Goal: Task Accomplishment & Management: Complete application form

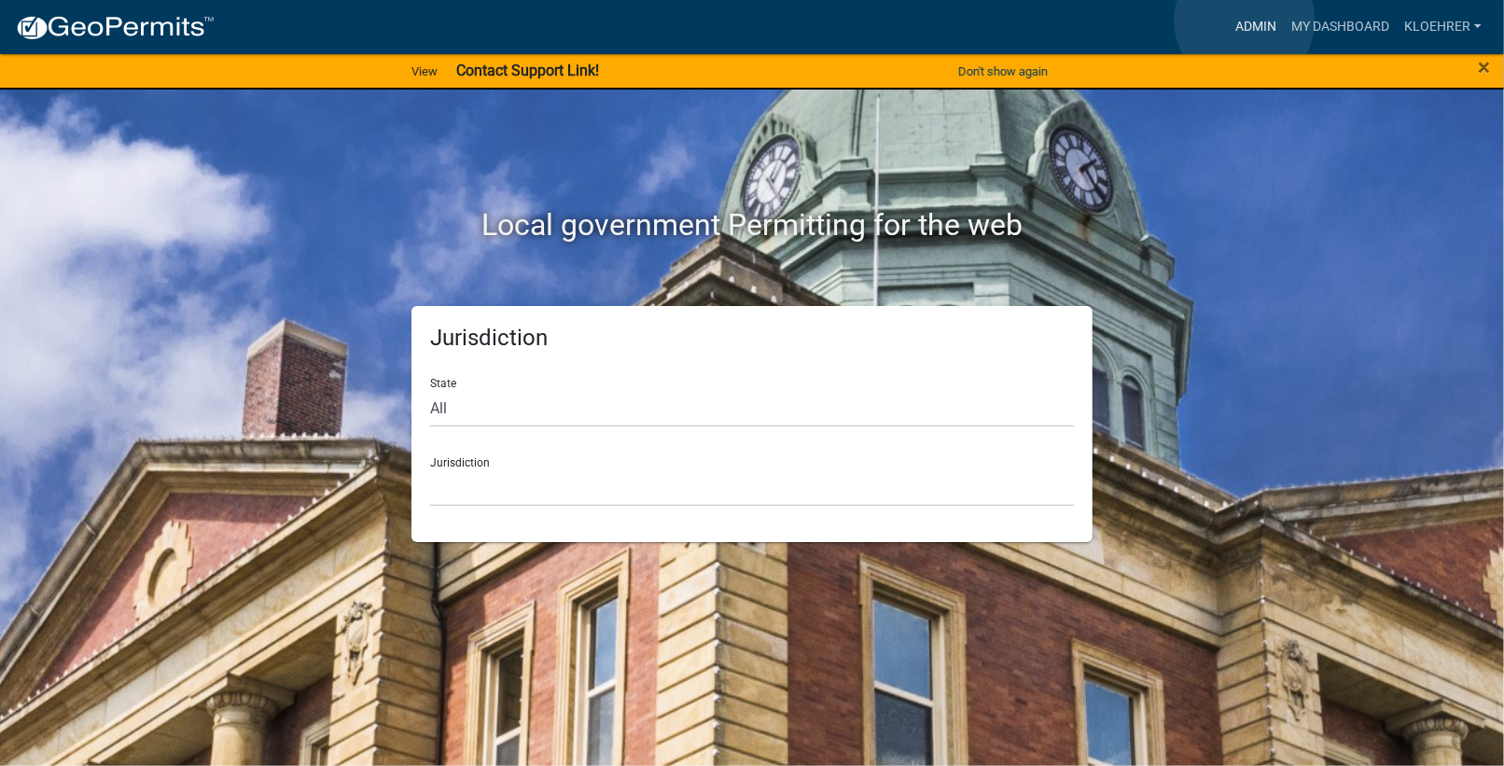
click at [1245, 21] on link "Admin" at bounding box center [1256, 26] width 56 height 35
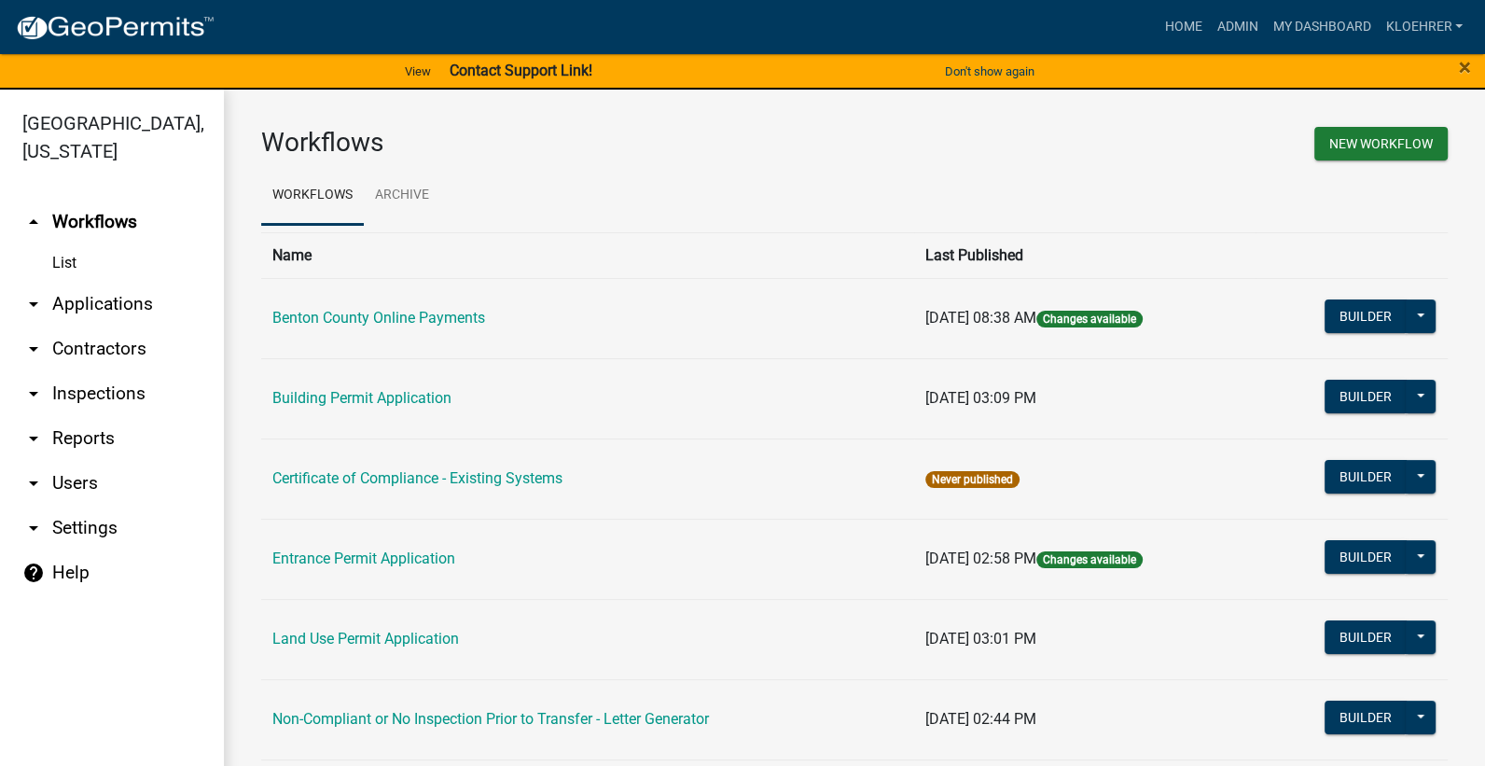
click at [66, 296] on link "arrow_drop_down Applications" at bounding box center [112, 304] width 224 height 45
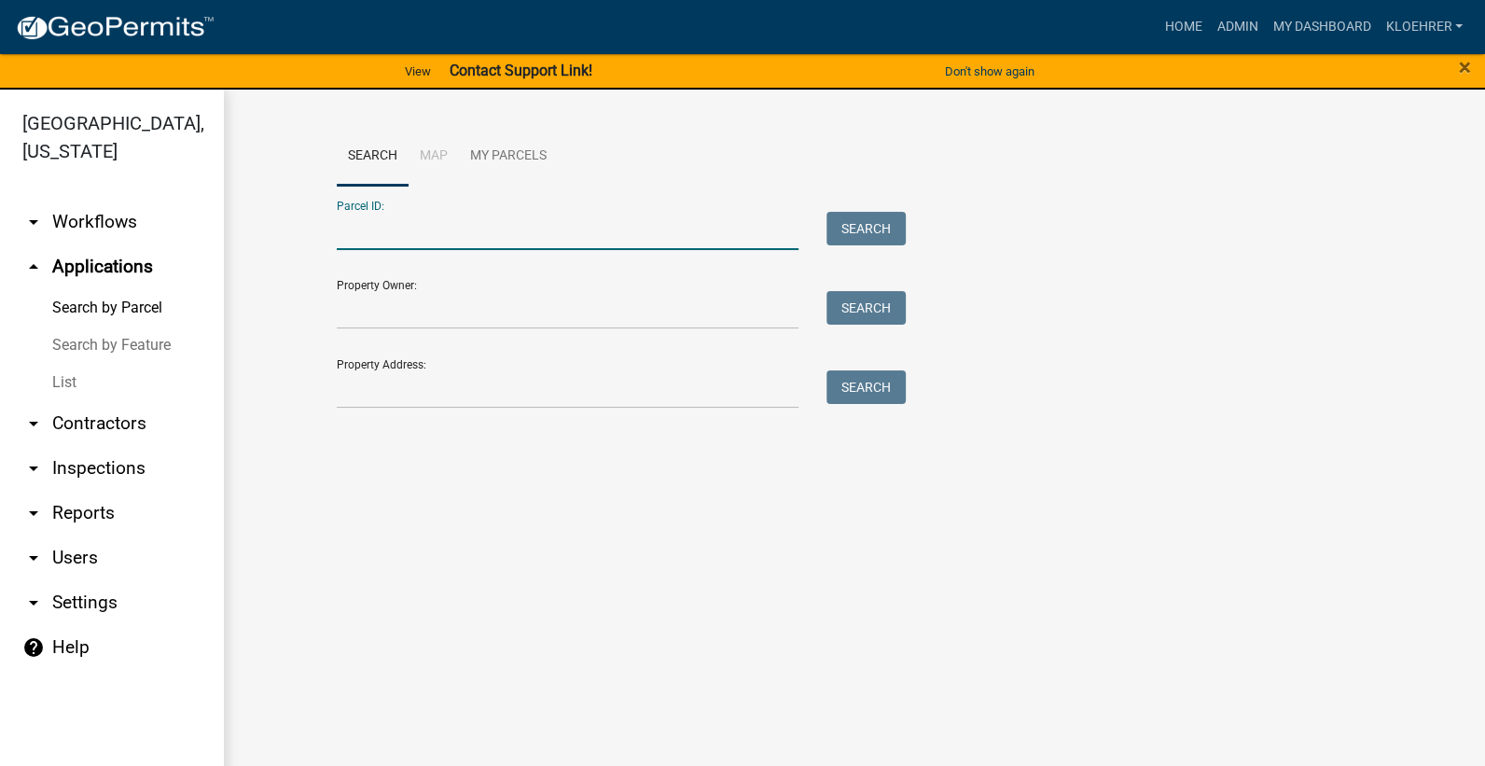
click at [369, 228] on input "Parcel ID:" at bounding box center [568, 231] width 462 height 38
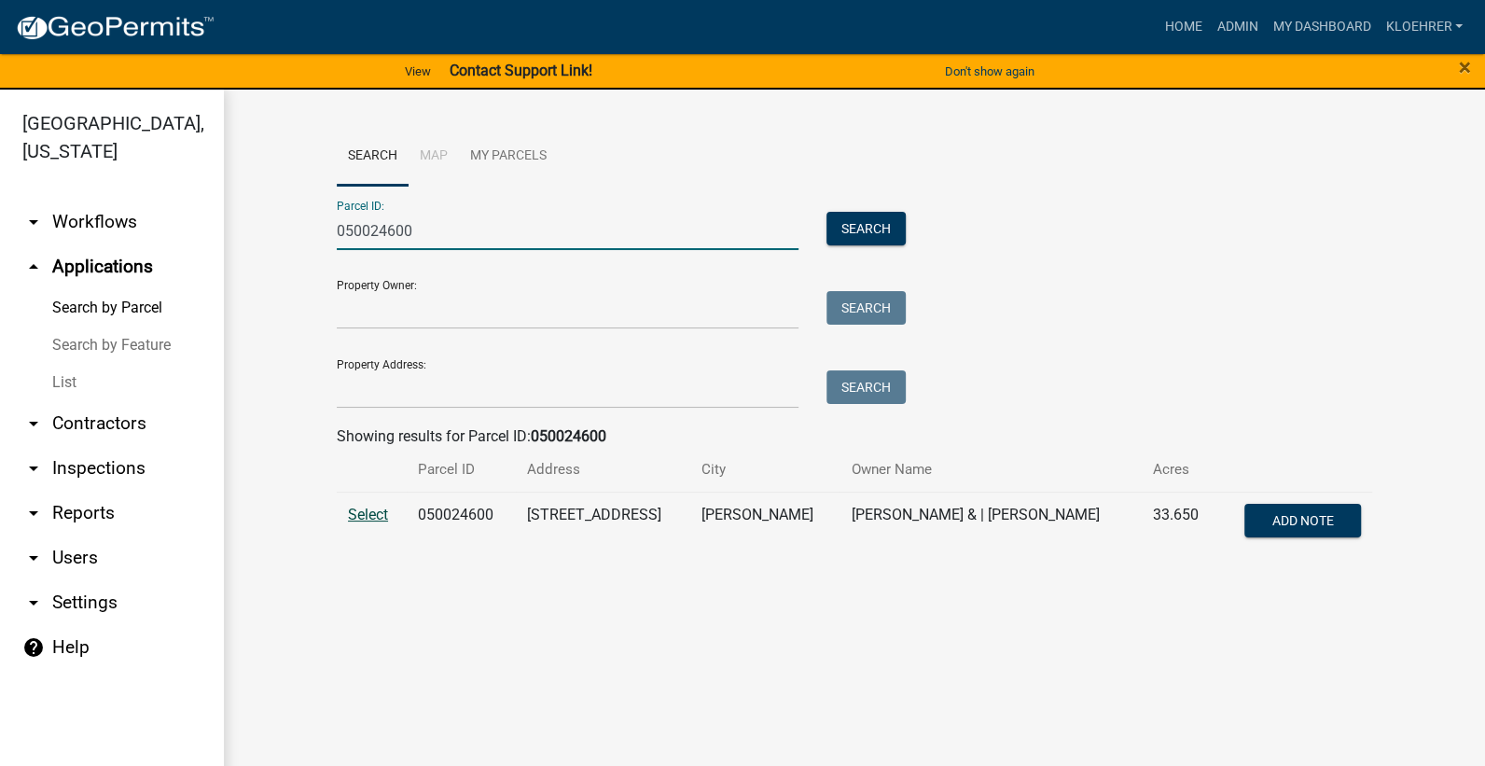
type input "050024600"
click at [373, 515] on span "Select" at bounding box center [368, 515] width 40 height 18
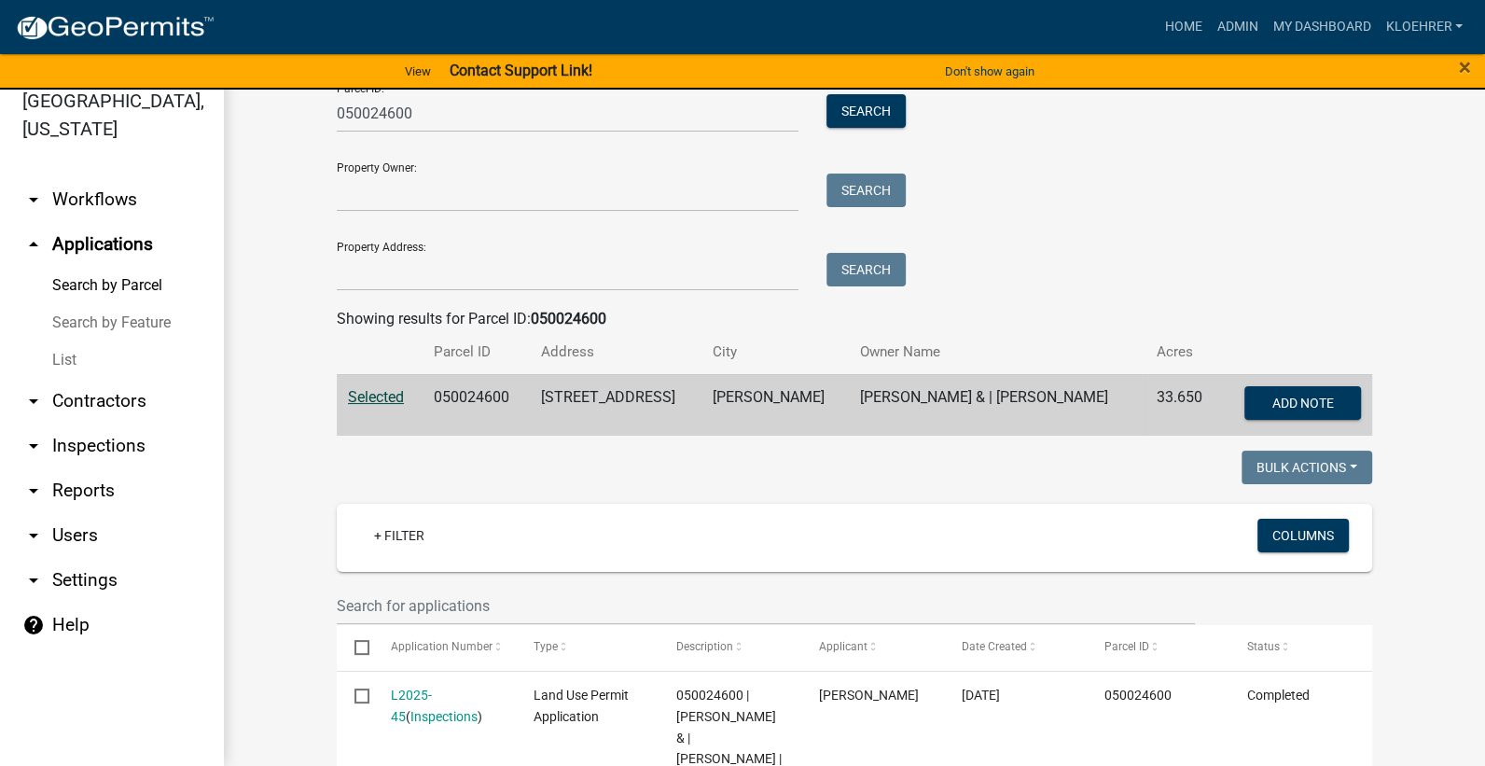
scroll to position [244, 0]
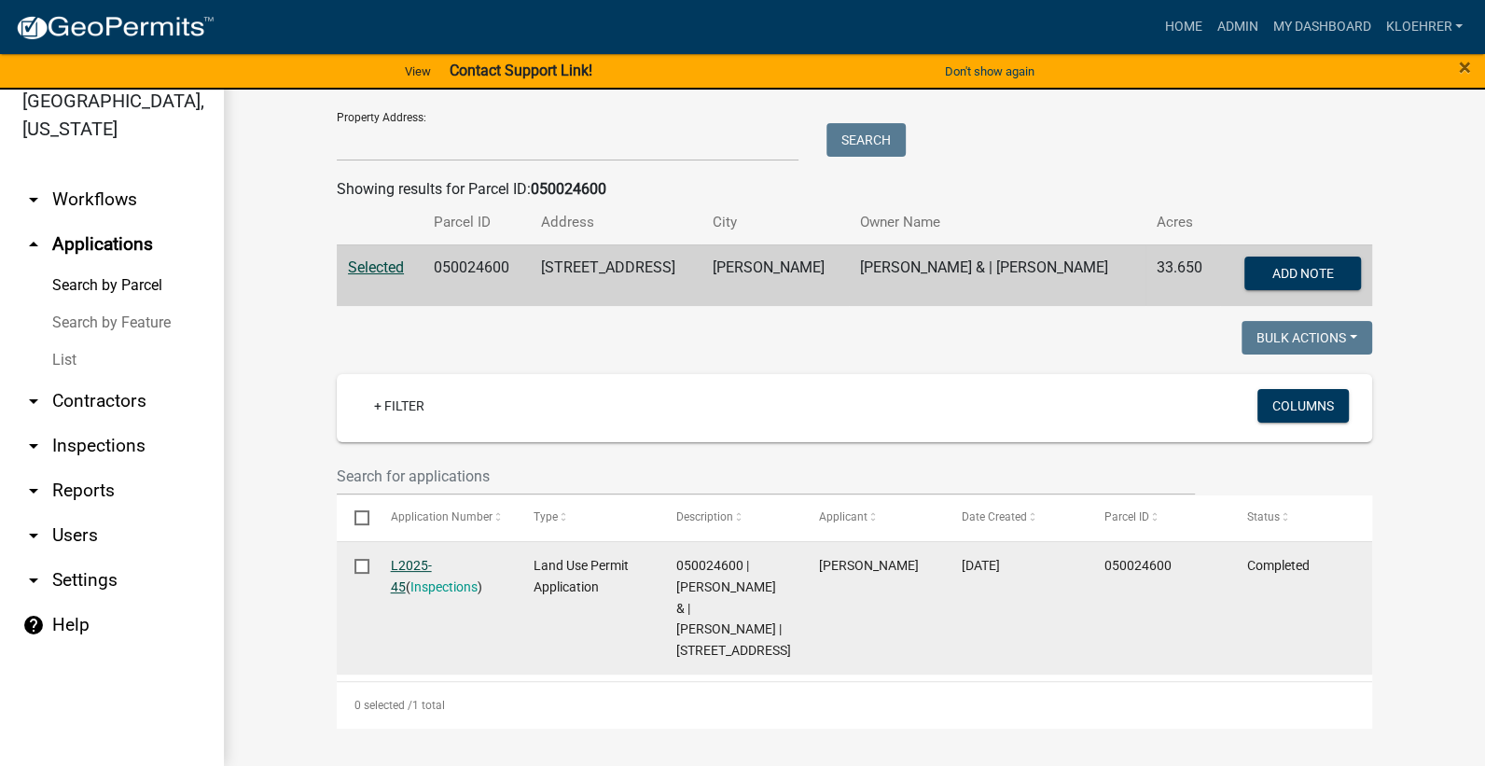
click at [419, 558] on link "L2025-45" at bounding box center [411, 576] width 41 height 36
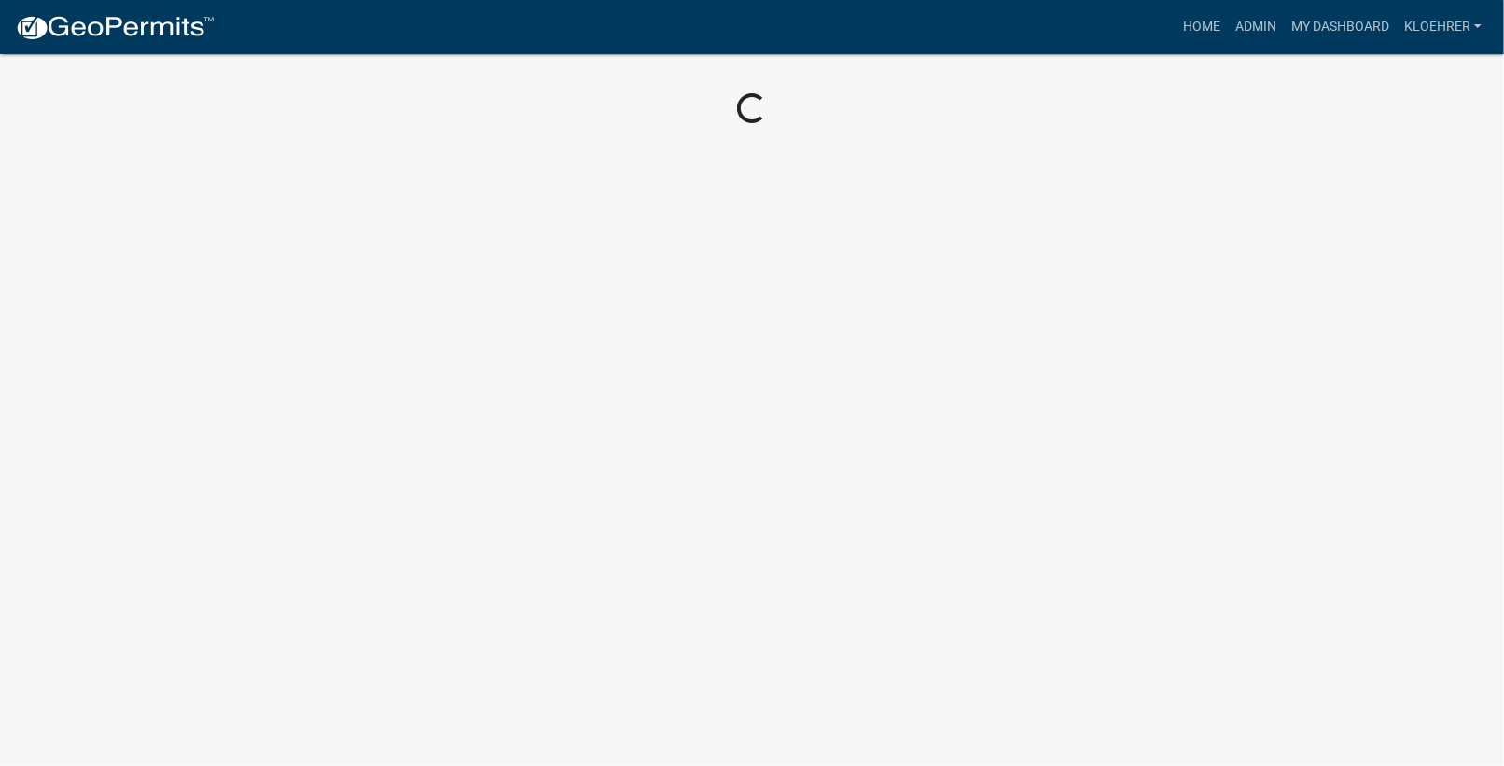
click at [419, 546] on body "Internet Explorer does NOT work with GeoPermits. Get a new browser for more sec…" at bounding box center [752, 383] width 1504 height 766
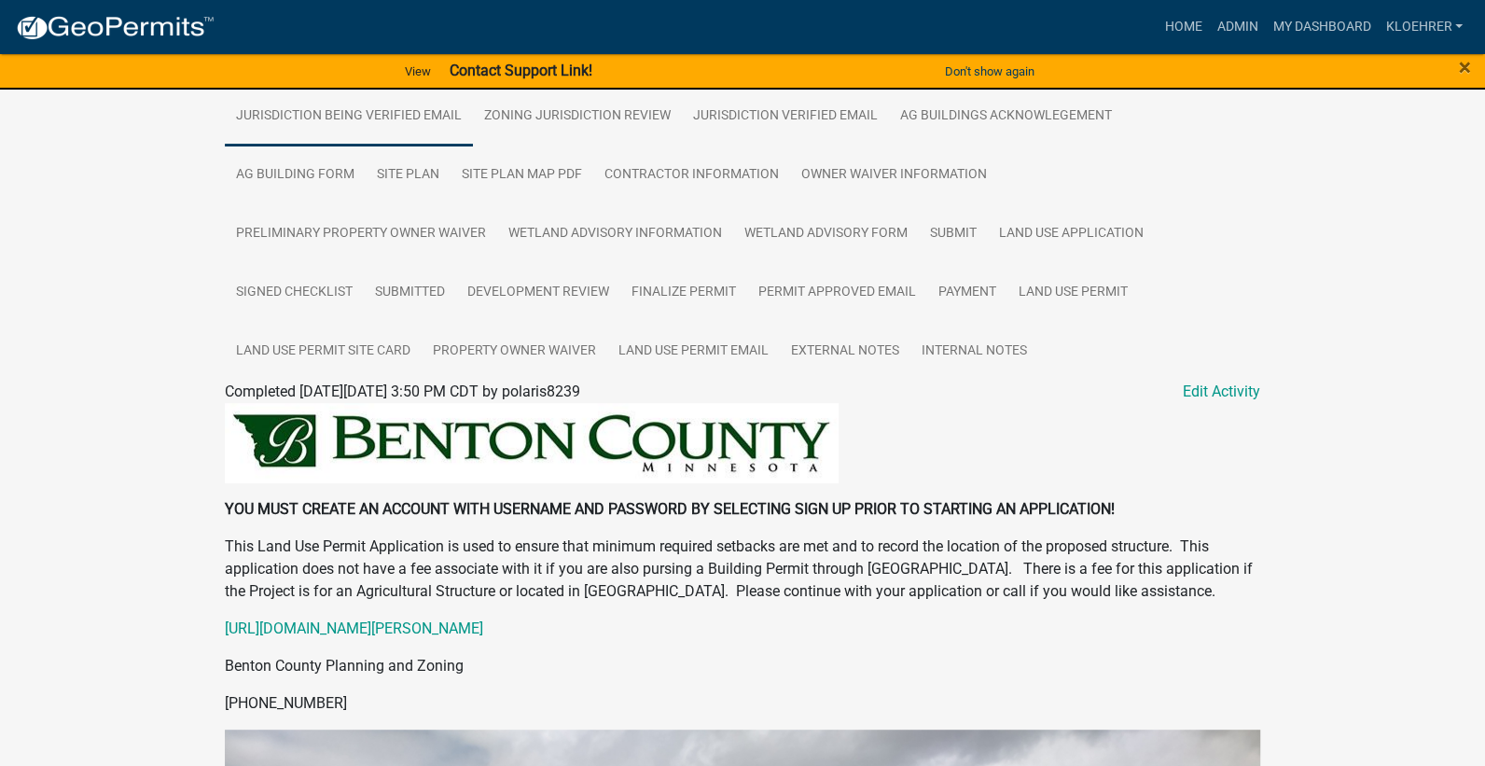
scroll to position [375, 0]
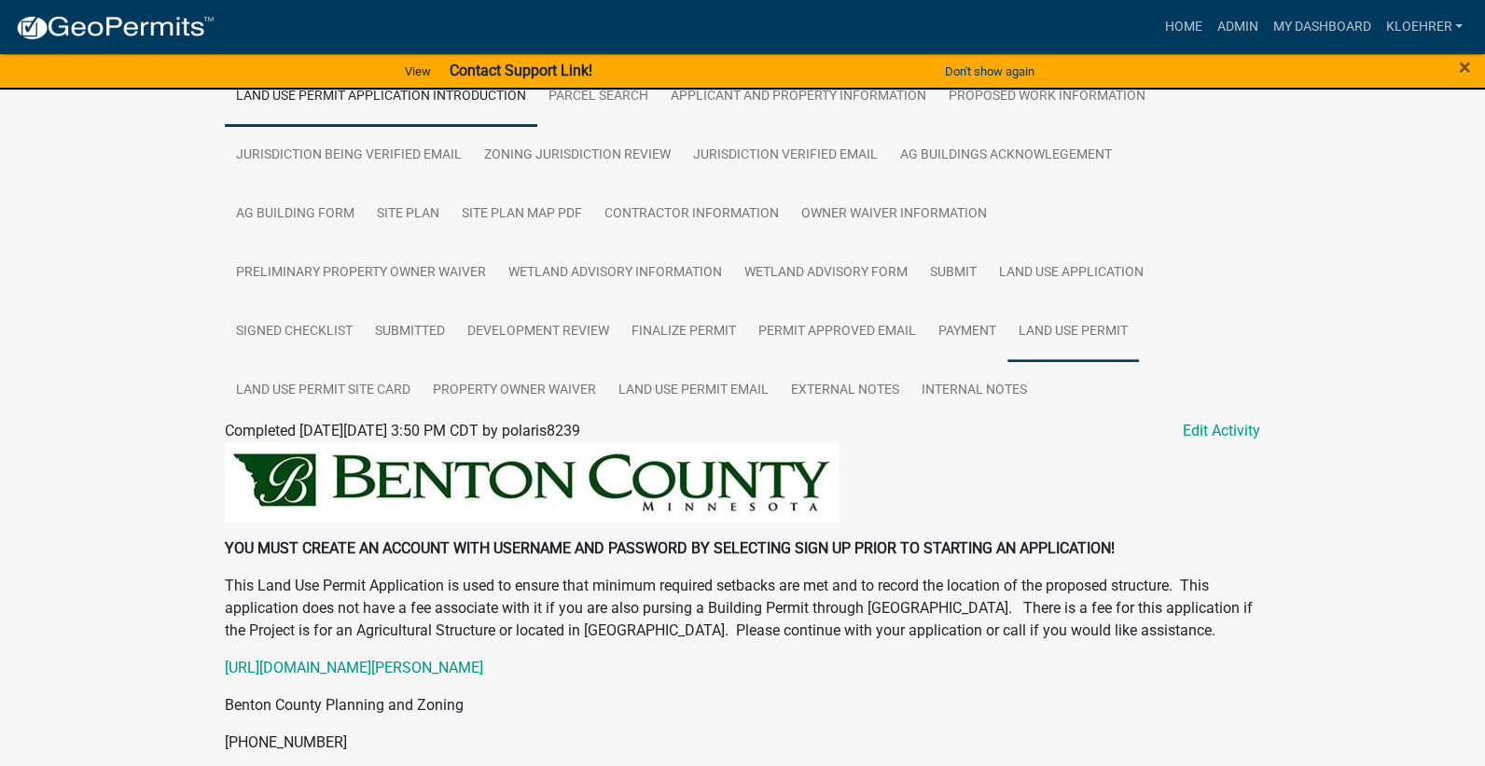
click at [1008, 325] on link "Land Use Permit" at bounding box center [1074, 332] width 132 height 60
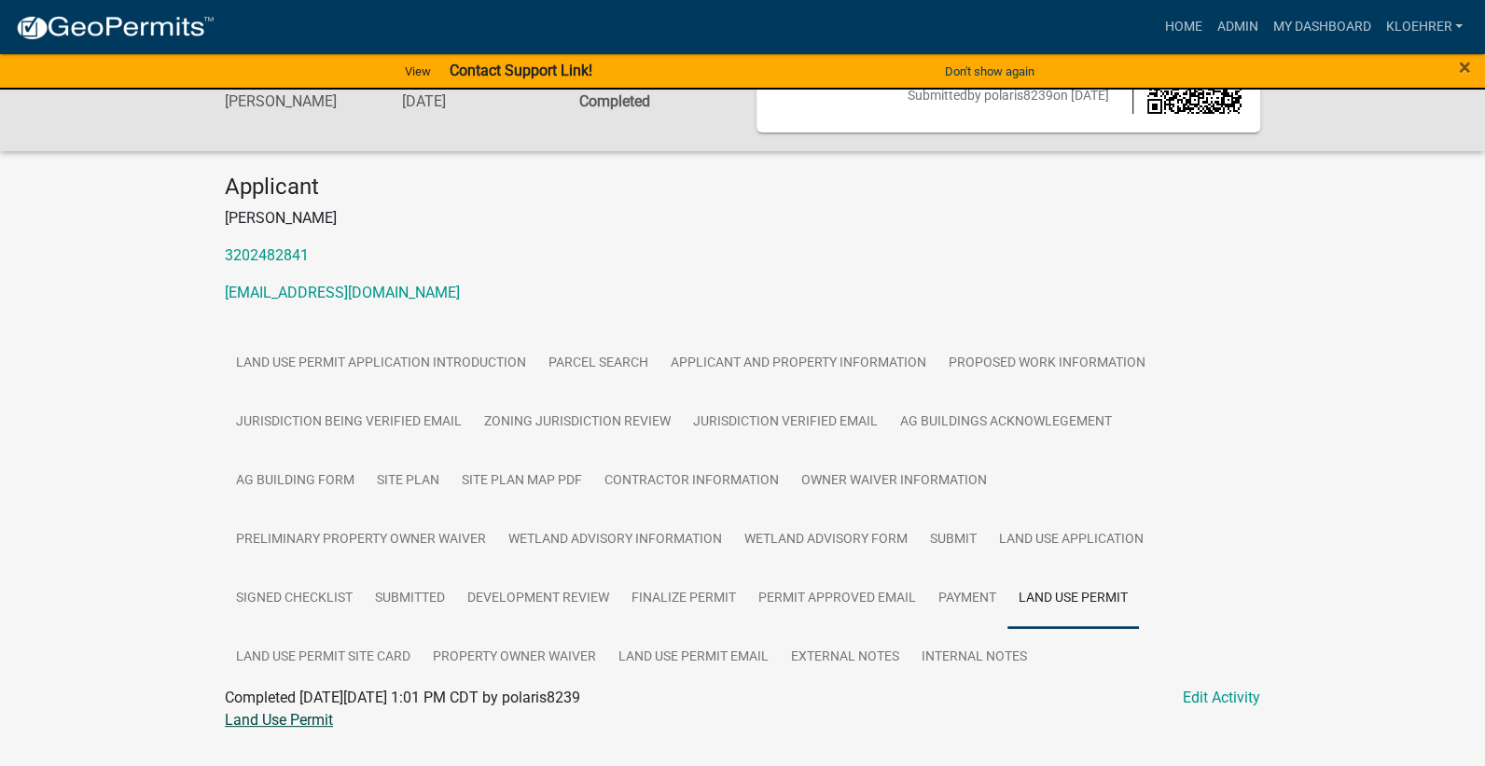
scroll to position [152, 0]
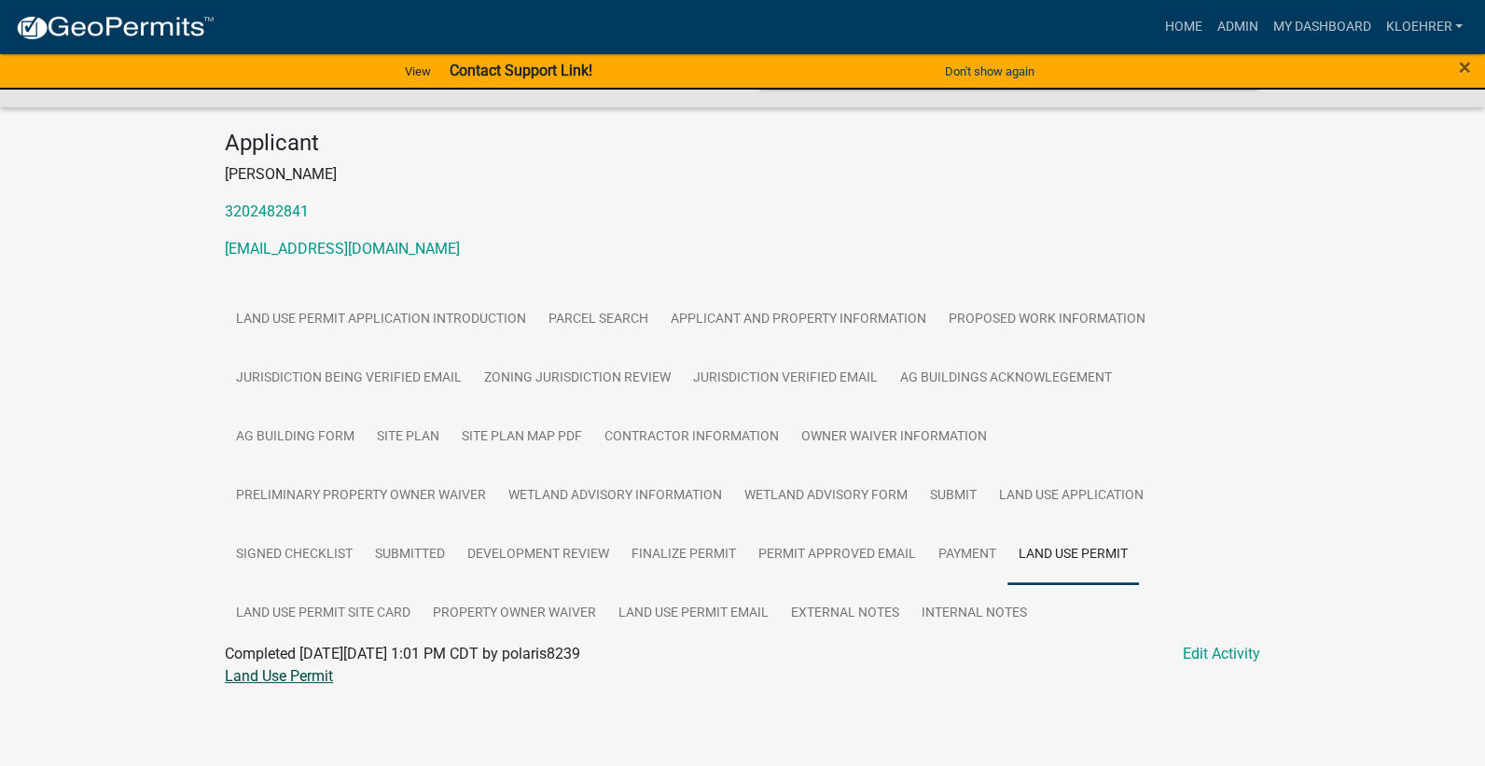
click at [263, 677] on link "Land Use Permit" at bounding box center [279, 676] width 108 height 18
click at [1186, 25] on link "Home" at bounding box center [1183, 26] width 52 height 35
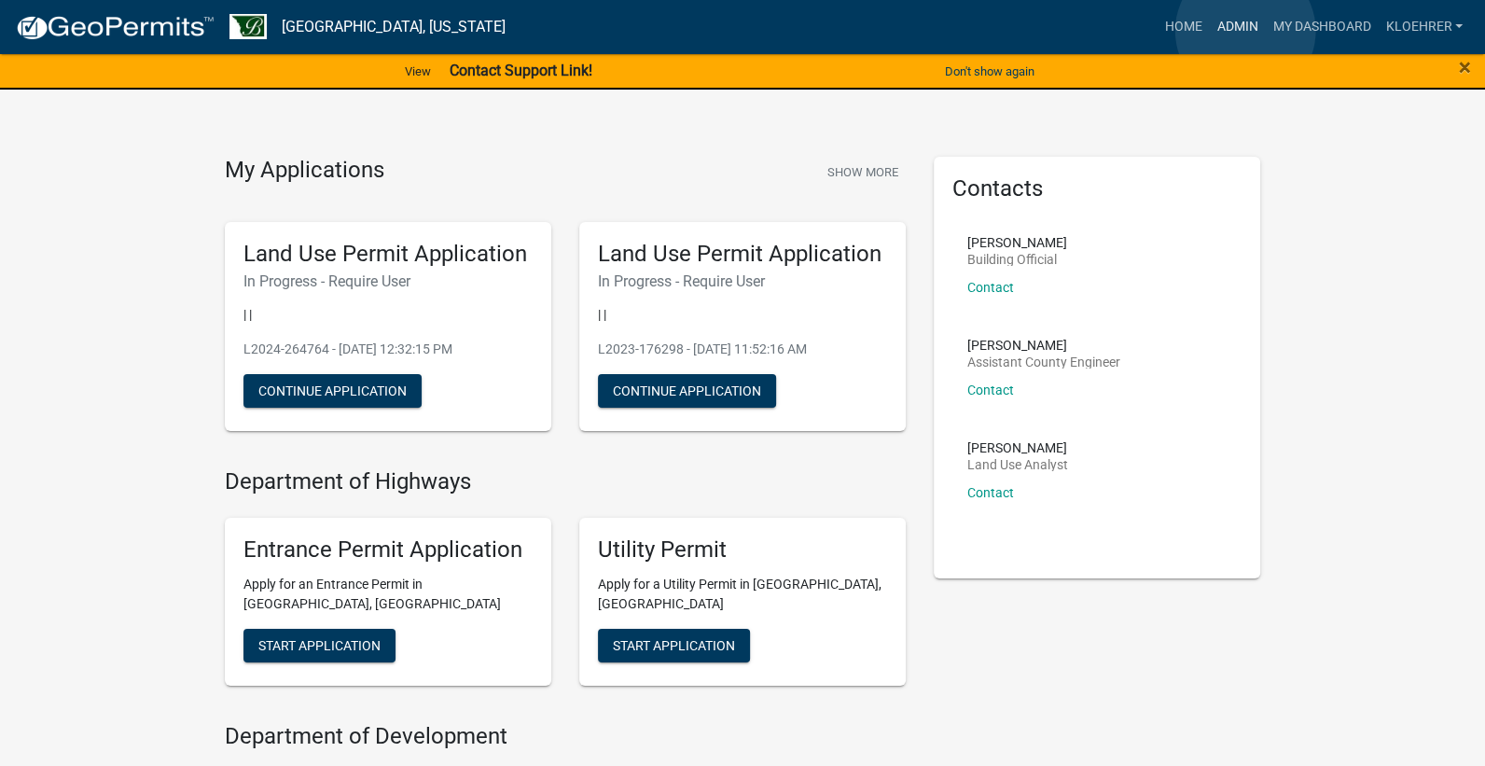
click at [1246, 31] on link "Admin" at bounding box center [1237, 26] width 56 height 35
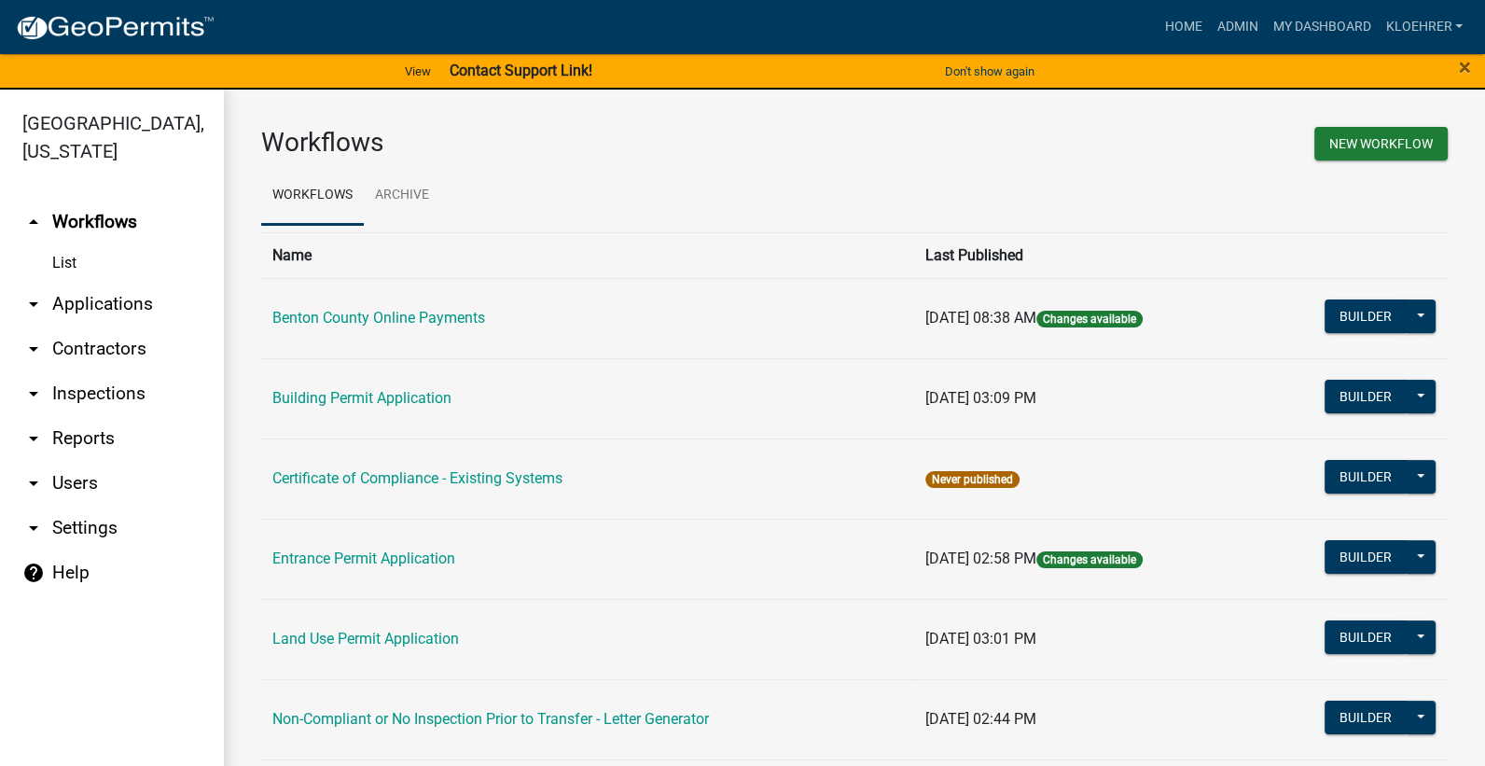
drag, startPoint x: 106, startPoint y: 303, endPoint x: 309, endPoint y: 271, distance: 205.1
click at [106, 301] on link "arrow_drop_down Applications" at bounding box center [112, 304] width 224 height 45
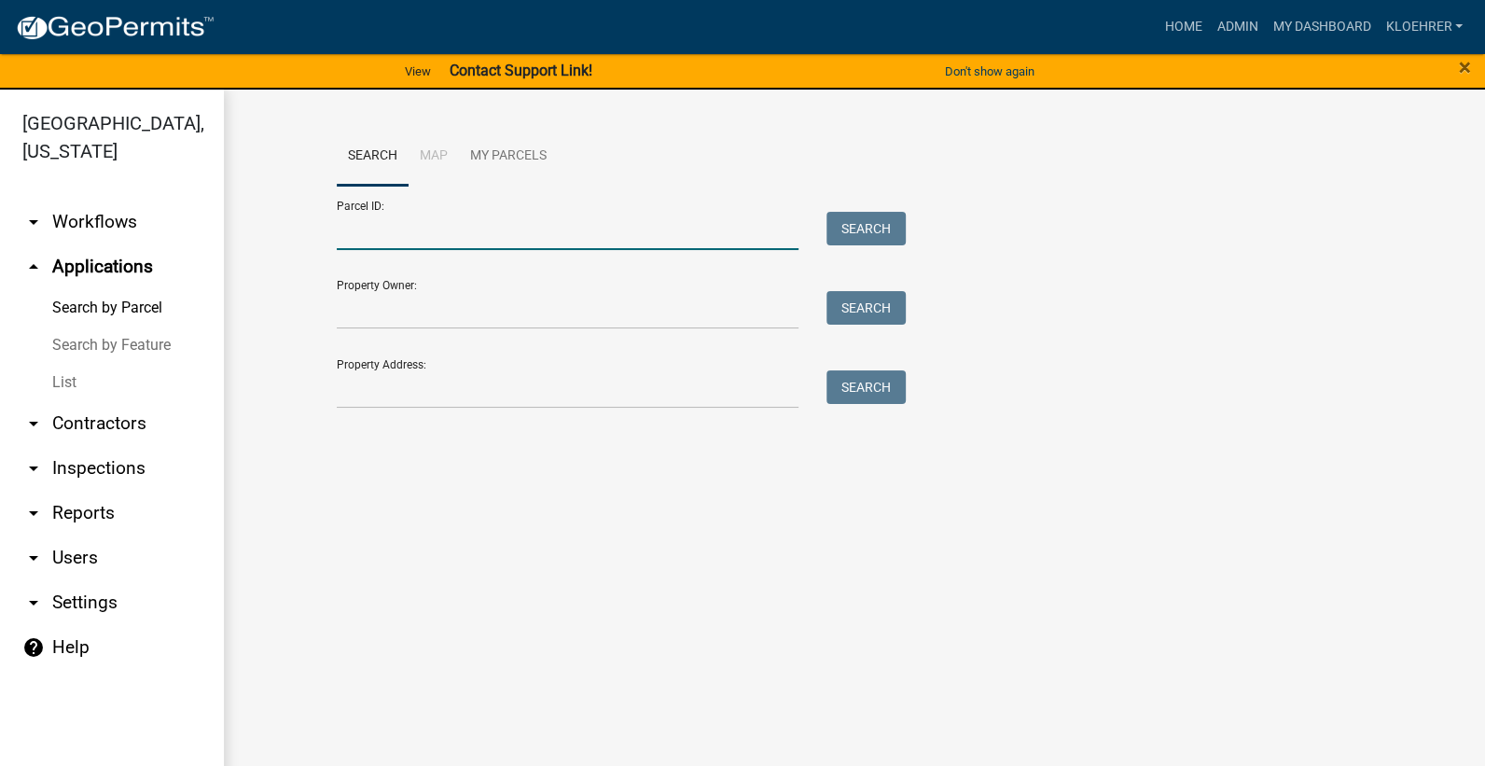
click at [383, 241] on input "Parcel ID:" at bounding box center [568, 231] width 462 height 38
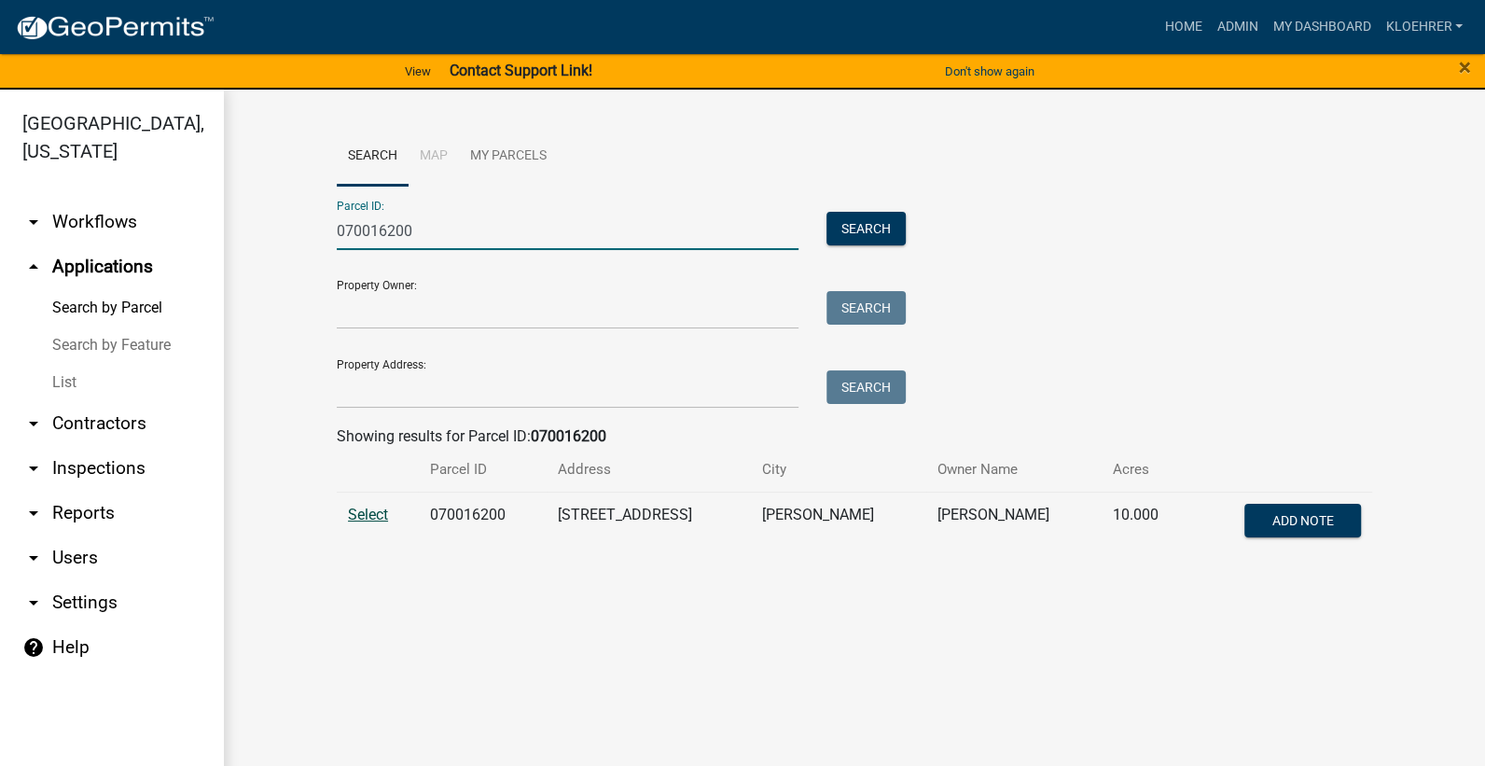
type input "070016200"
click at [385, 512] on span "Select" at bounding box center [368, 515] width 40 height 18
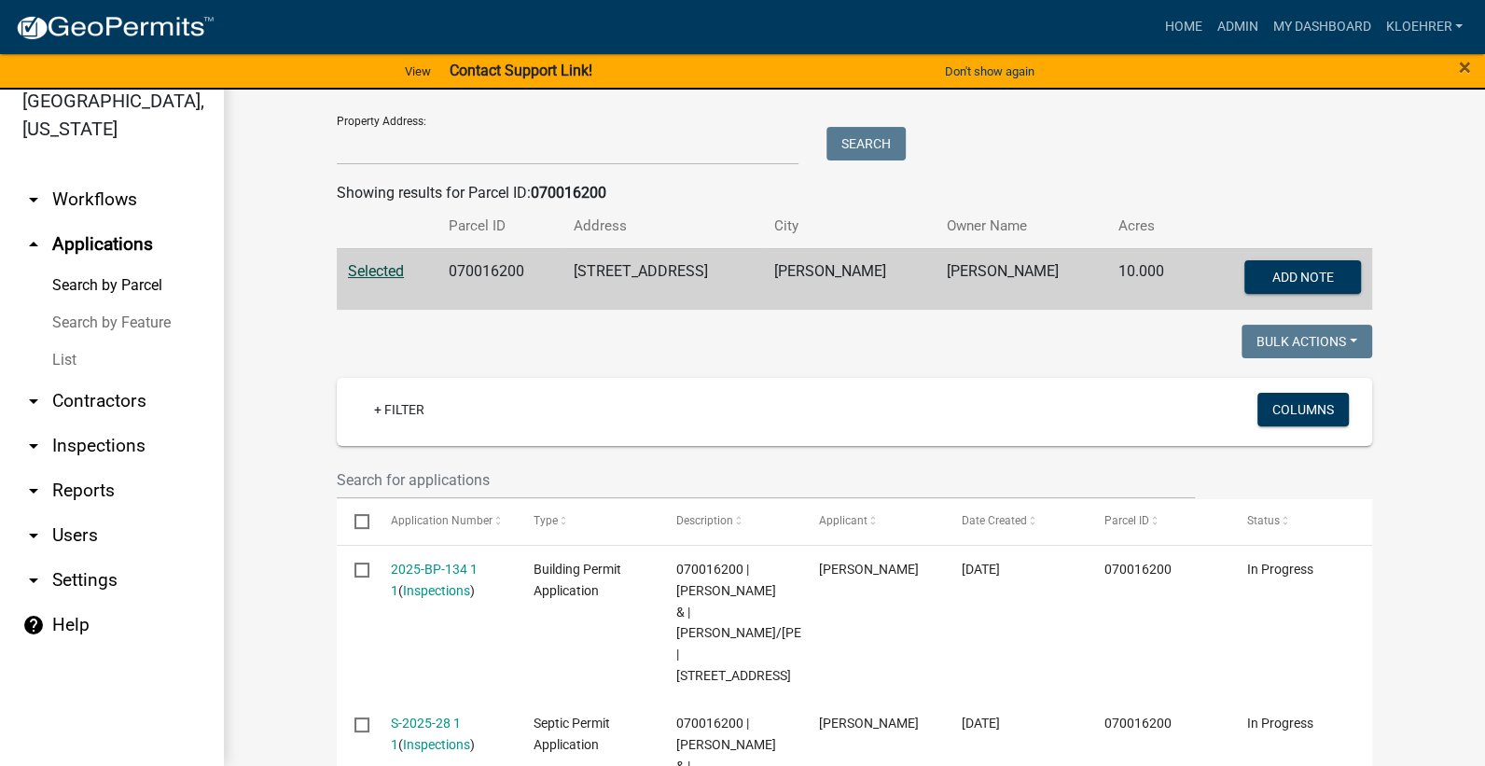
scroll to position [398, 0]
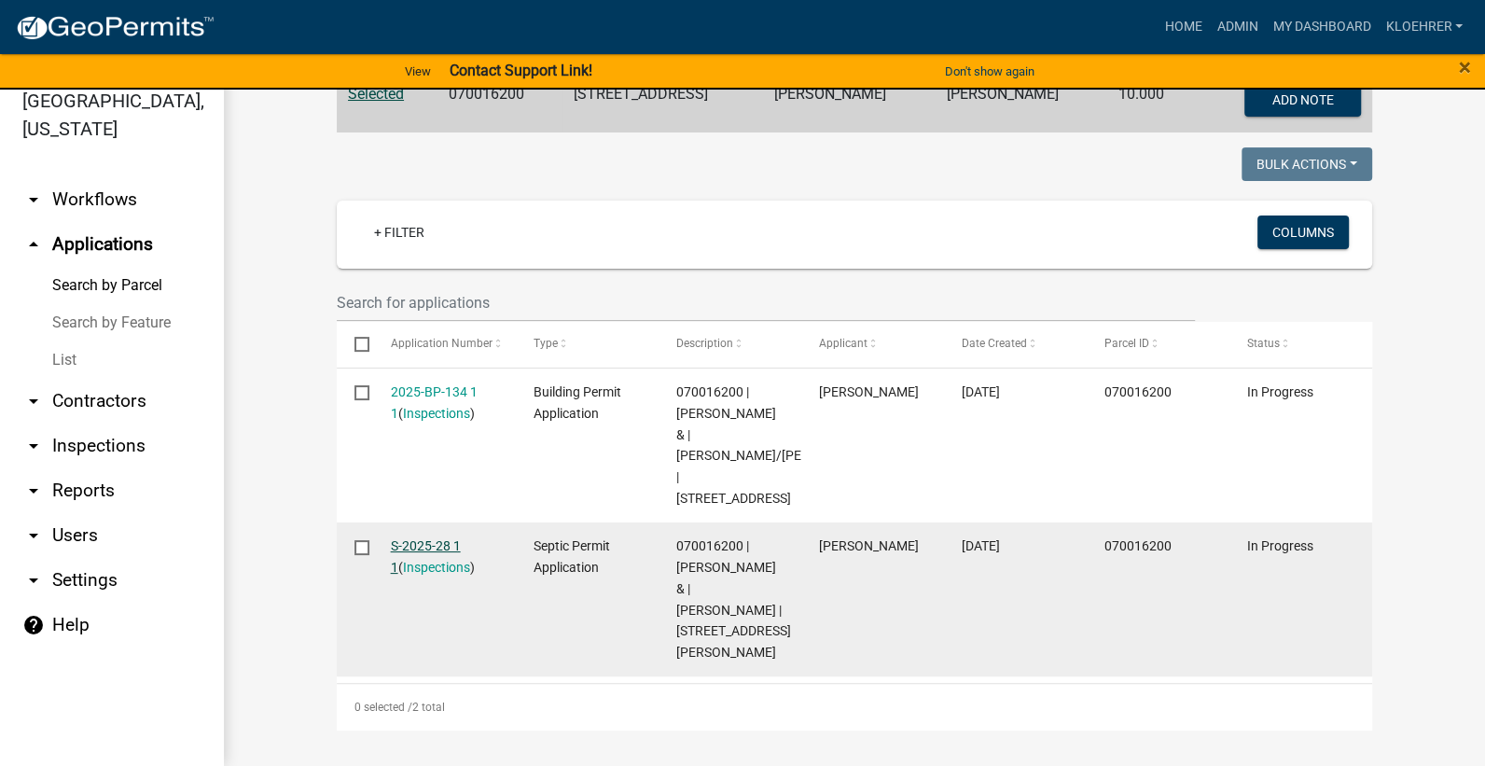
click at [421, 538] on link "S-2025-28 1 1" at bounding box center [426, 556] width 70 height 36
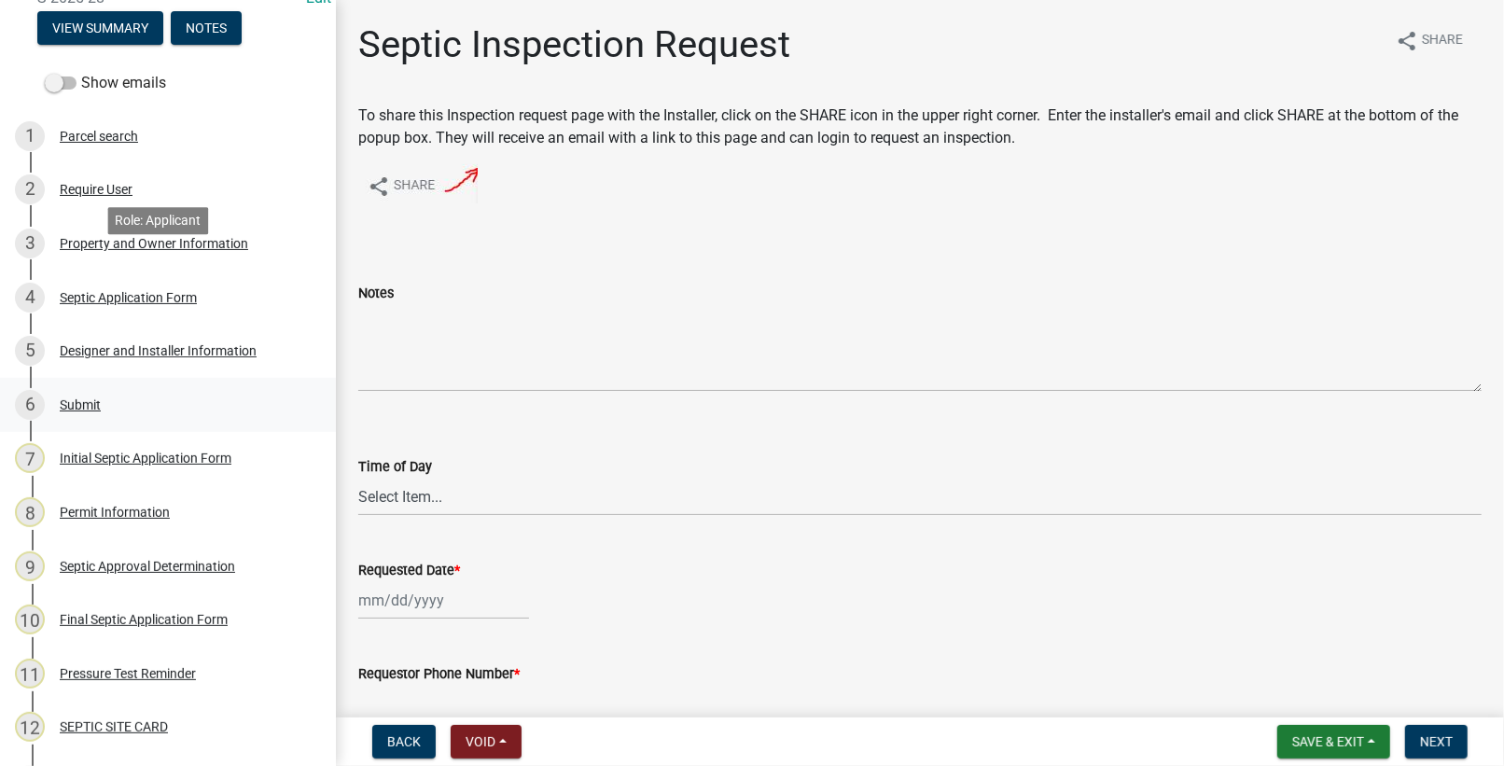
scroll to position [250, 0]
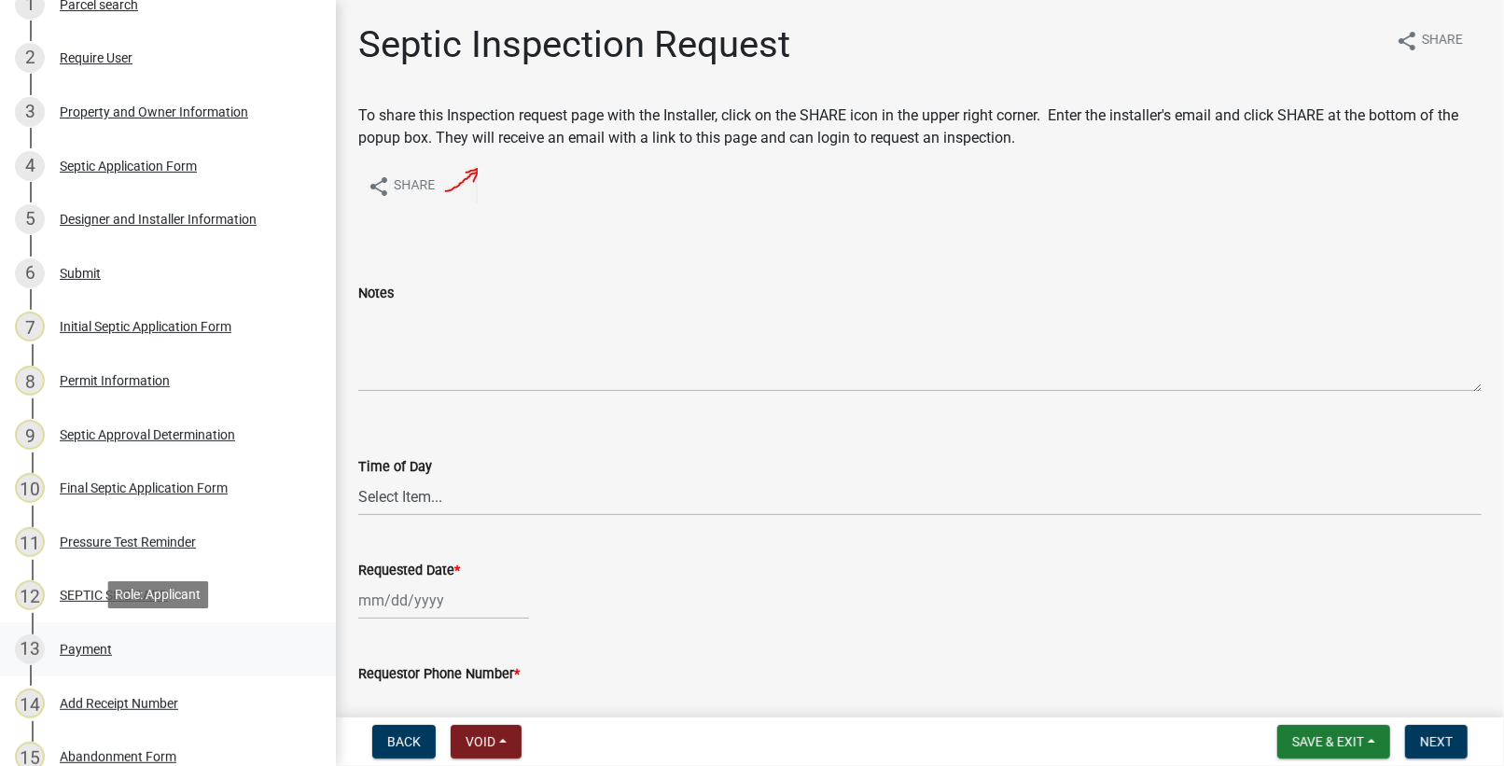
click at [80, 643] on div "Payment" at bounding box center [86, 649] width 52 height 13
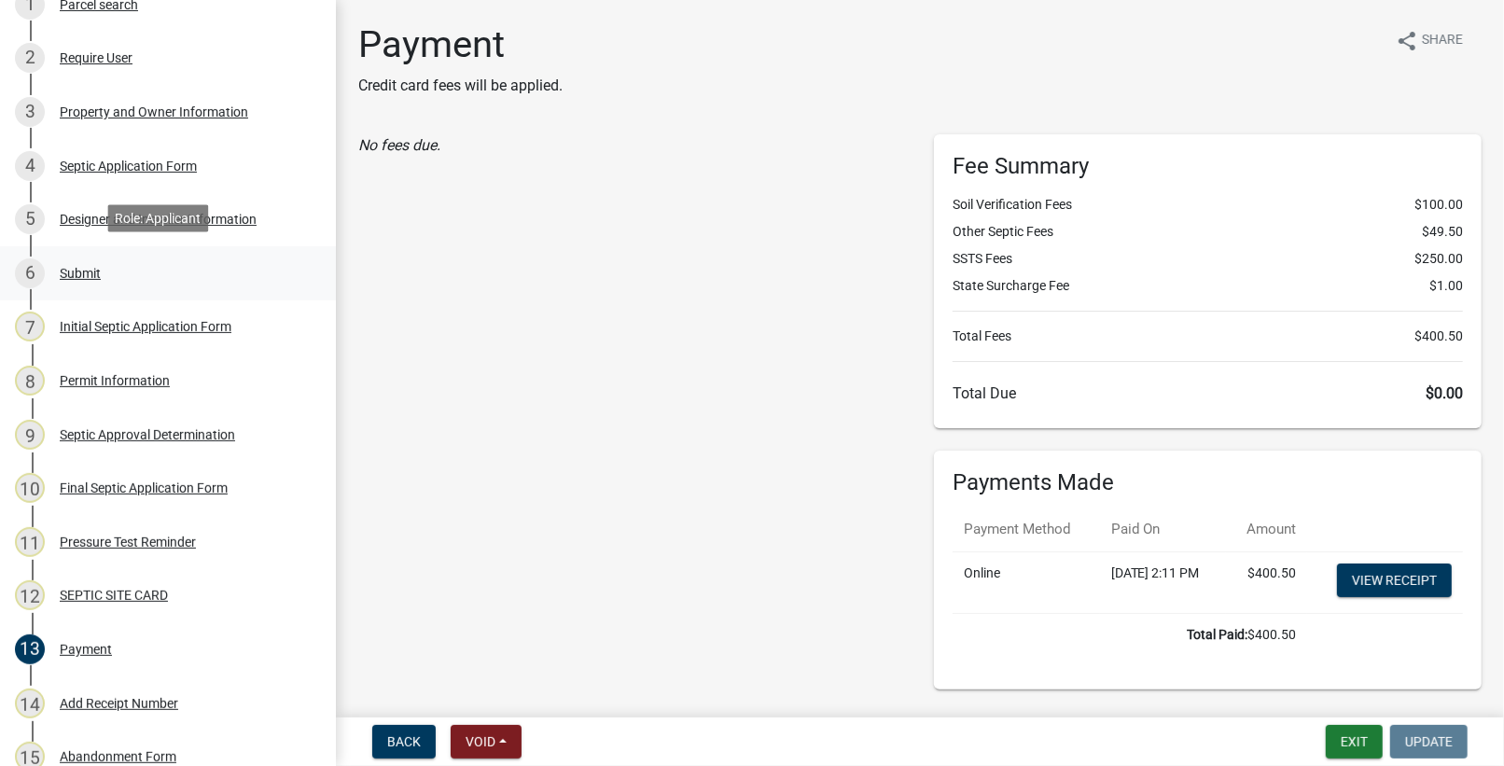
click at [87, 267] on div "Submit" at bounding box center [80, 273] width 41 height 13
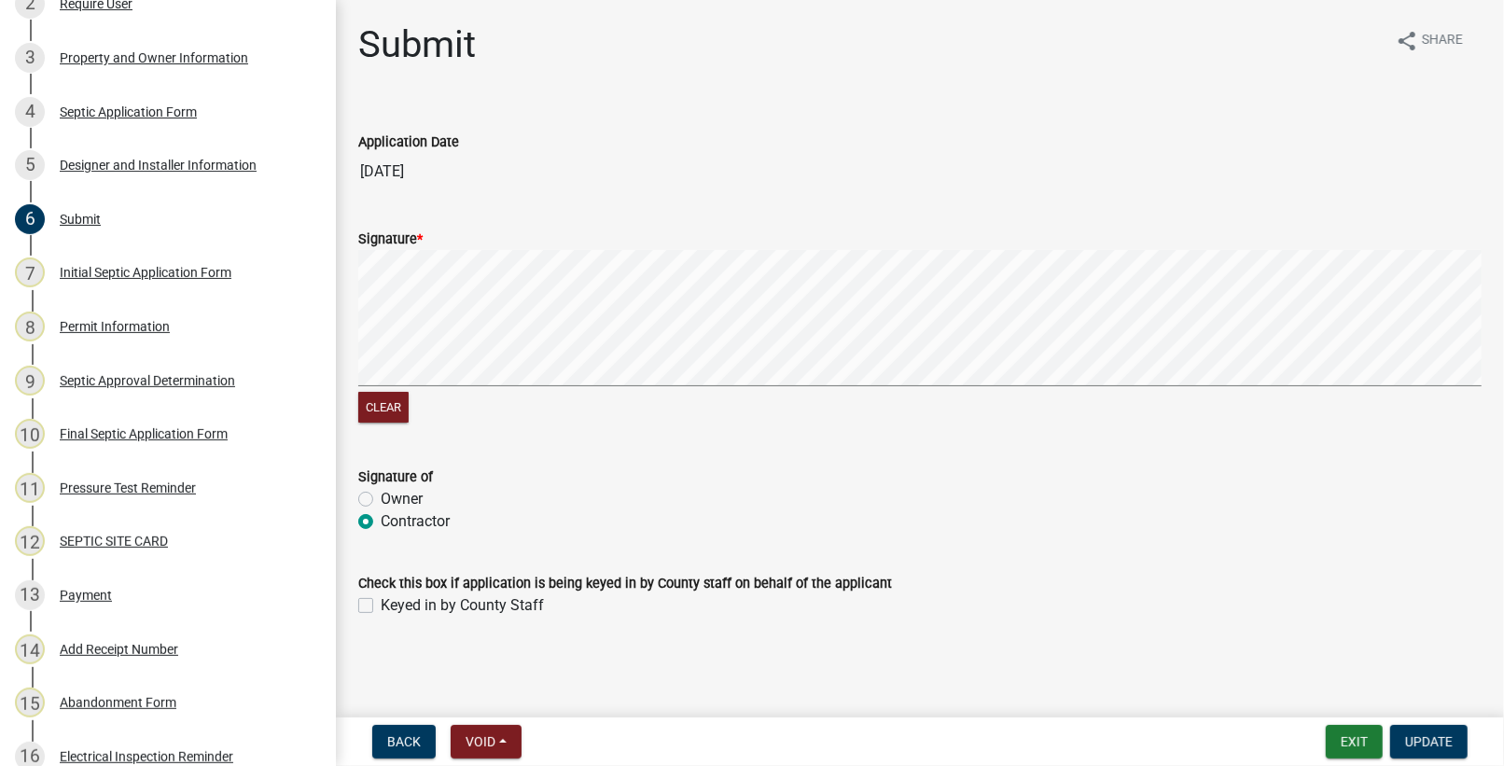
scroll to position [340, 0]
